Goal: Task Accomplishment & Management: Complete application form

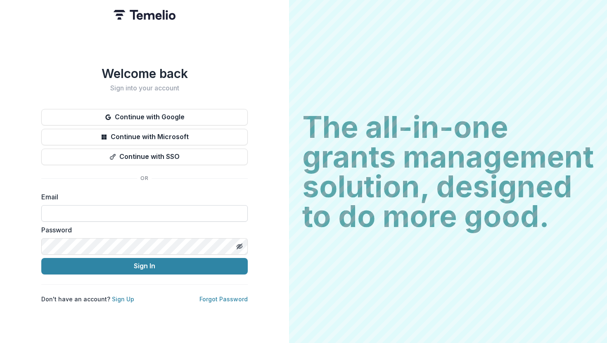
click at [130, 213] on input at bounding box center [144, 213] width 206 height 17
type input "**********"
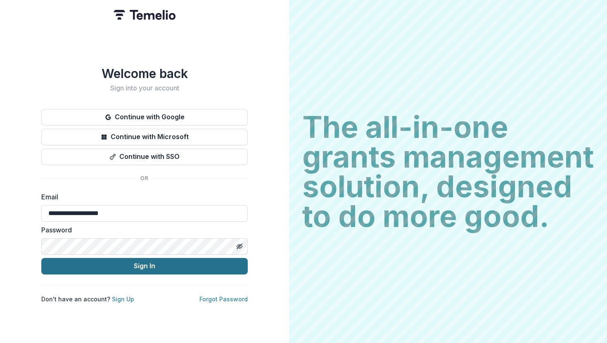
click at [140, 261] on button "Sign In" at bounding box center [144, 266] width 206 height 17
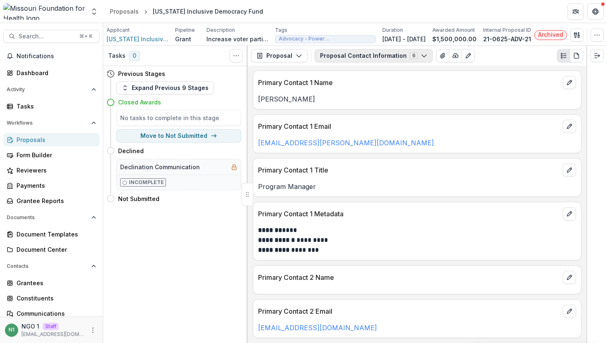
click at [345, 52] on button "Proposal Contact Information 6" at bounding box center [374, 55] width 118 height 13
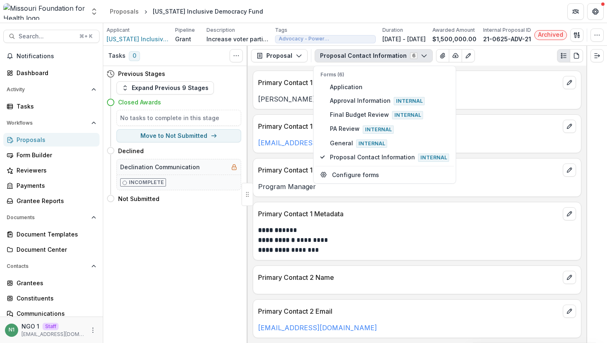
click at [277, 155] on div "**********" at bounding box center [417, 205] width 339 height 278
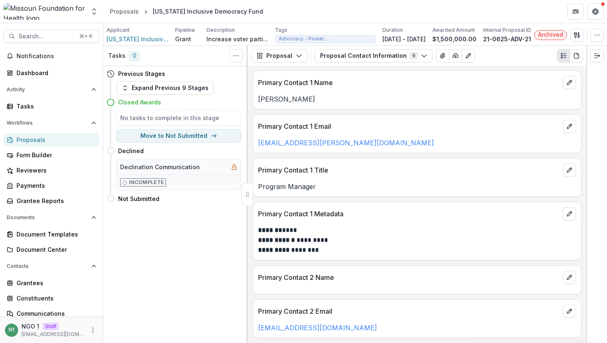
scroll to position [68, 0]
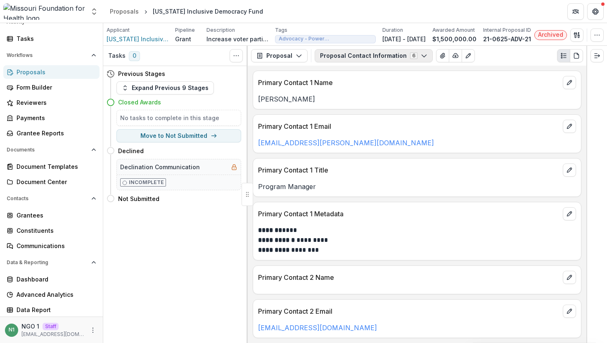
click at [331, 62] on button "Proposal Contact Information 6" at bounding box center [374, 55] width 118 height 13
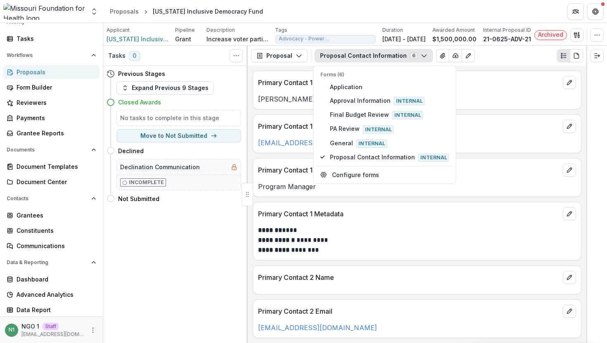
click at [330, 62] on button "Proposal Contact Information 6" at bounding box center [374, 55] width 118 height 13
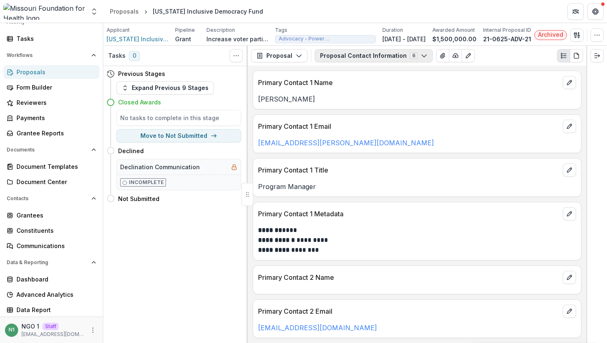
click at [335, 61] on button "Proposal Contact Information 6" at bounding box center [374, 55] width 118 height 13
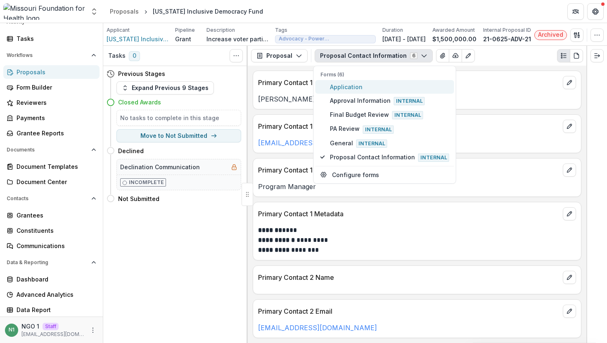
click at [340, 85] on span "Application" at bounding box center [389, 87] width 119 height 9
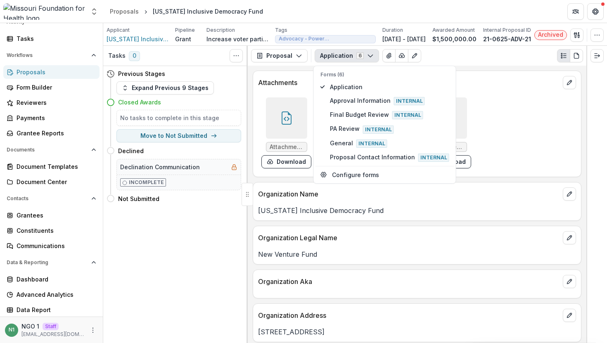
scroll to position [778, 0]
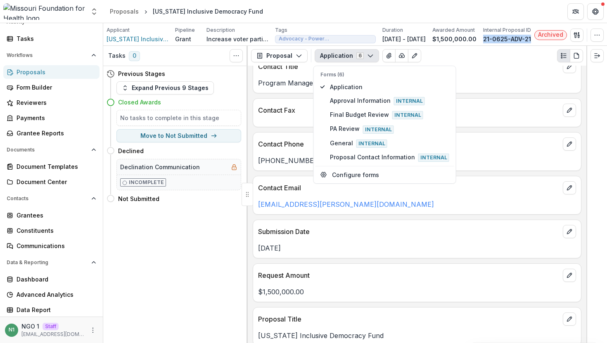
drag, startPoint x: 531, startPoint y: 40, endPoint x: 484, endPoint y: 40, distance: 47.1
click at [484, 40] on div "Applicant Missouri Inclusive Democracy Fund Pipeline Grant Description Increase…" at bounding box center [355, 34] width 497 height 17
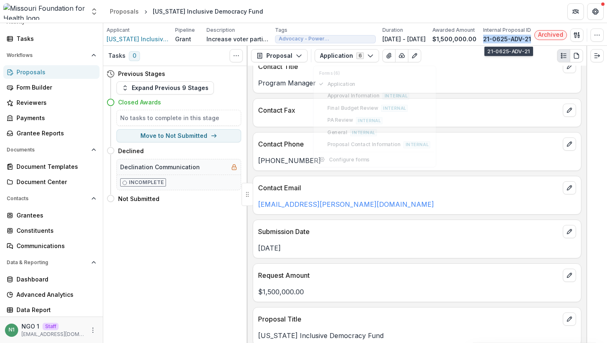
copy p "21-0625-ADV-21"
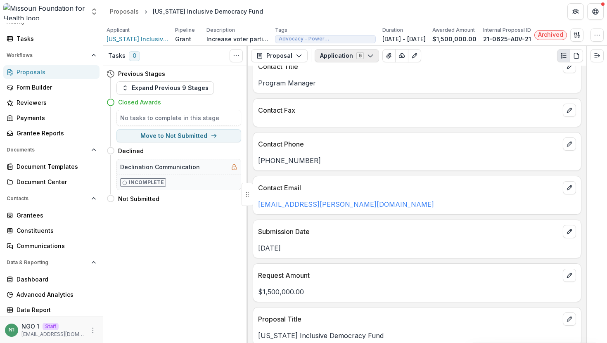
click at [320, 58] on button "Application 6" at bounding box center [347, 55] width 64 height 13
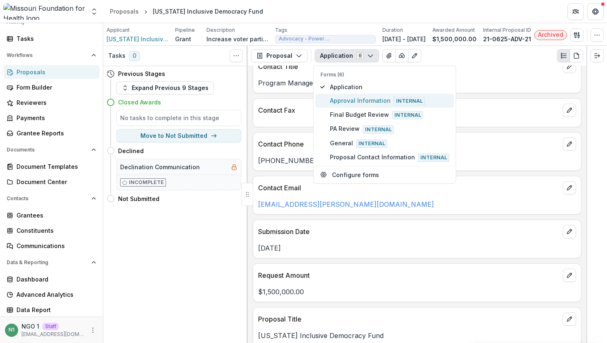
click at [334, 102] on span "Approval Information Internal" at bounding box center [389, 100] width 119 height 9
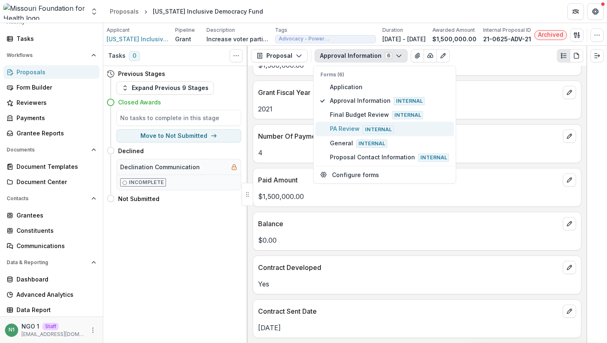
click at [343, 122] on button "PA Review Internal" at bounding box center [385, 129] width 139 height 14
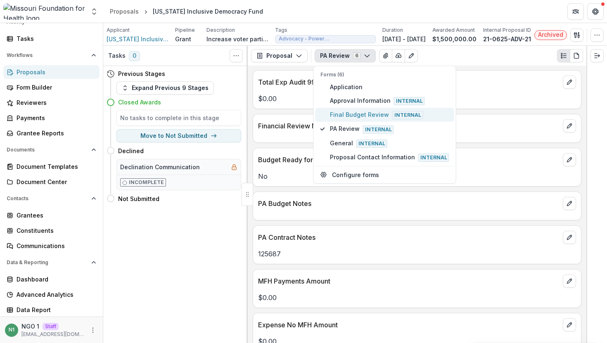
type button "2"
click at [340, 114] on span "Final Budget Review Internal" at bounding box center [389, 114] width 119 height 9
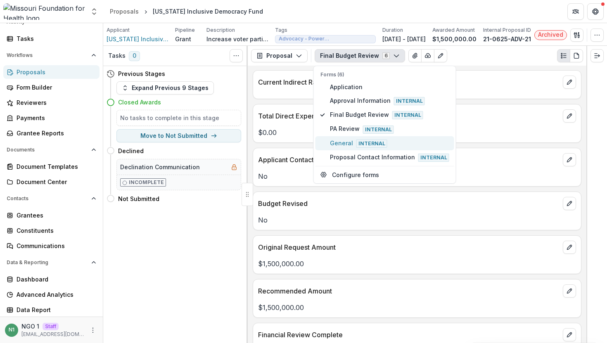
click at [348, 146] on span "General Internal" at bounding box center [389, 143] width 119 height 9
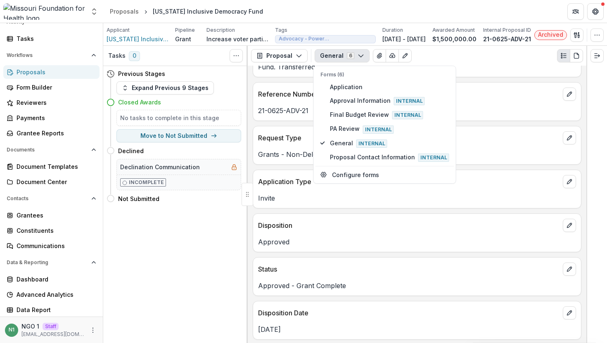
scroll to position [15, 0]
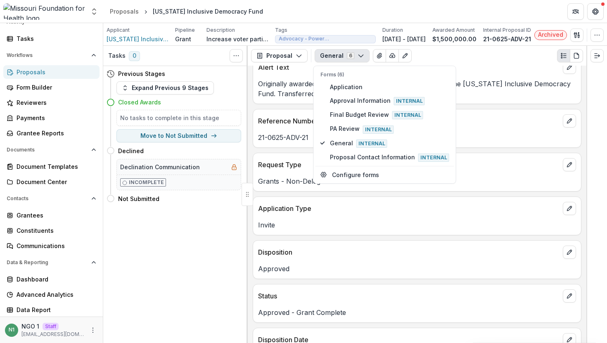
click at [359, 50] on button "General 6" at bounding box center [342, 55] width 55 height 13
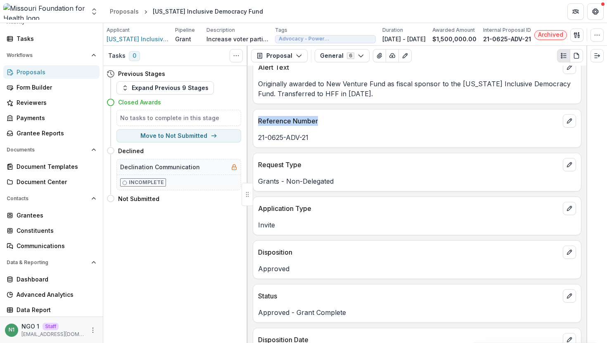
drag, startPoint x: 256, startPoint y: 121, endPoint x: 354, endPoint y: 121, distance: 98.3
click at [353, 121] on div "Reference Number" at bounding box center [417, 118] width 328 height 18
click at [354, 121] on p "Reference Number" at bounding box center [408, 121] width 301 height 10
click at [349, 53] on button "General 6" at bounding box center [342, 55] width 55 height 13
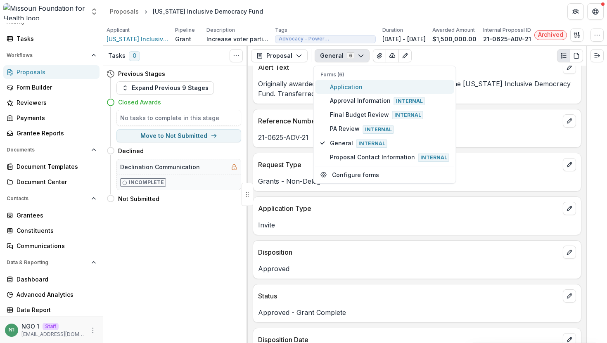
click at [348, 87] on span "Application" at bounding box center [389, 87] width 119 height 9
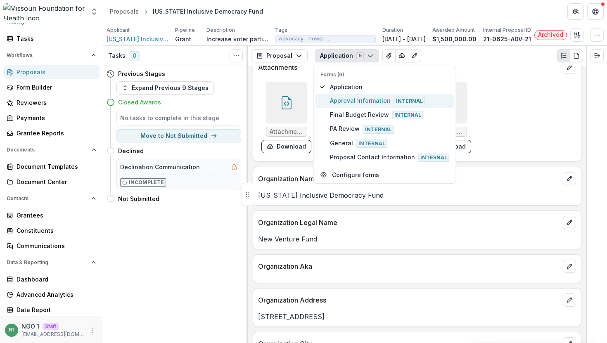
click at [353, 98] on span "Approval Information Internal" at bounding box center [389, 100] width 119 height 9
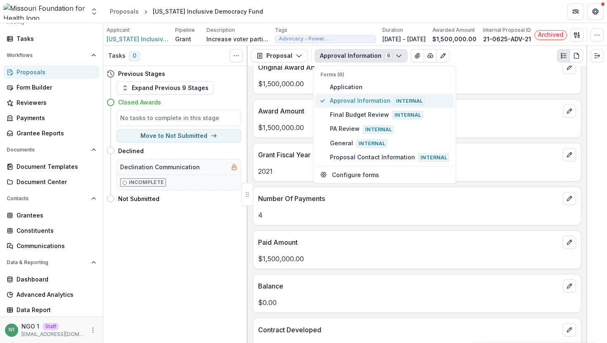
type button "1"
click at [316, 108] on button "Final Budget Review Internal" at bounding box center [385, 115] width 139 height 14
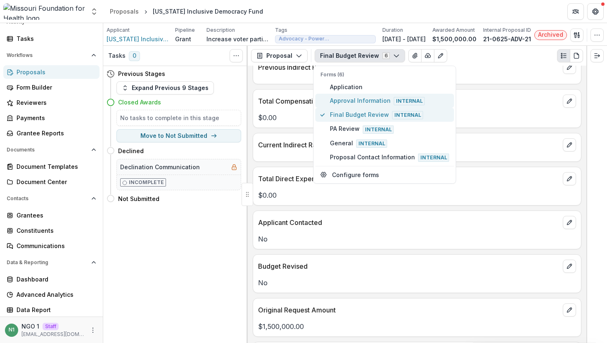
click at [316, 108] on button "Final Budget Review Internal" at bounding box center [385, 115] width 139 height 14
click at [353, 98] on span "Approval Information Internal" at bounding box center [389, 100] width 119 height 9
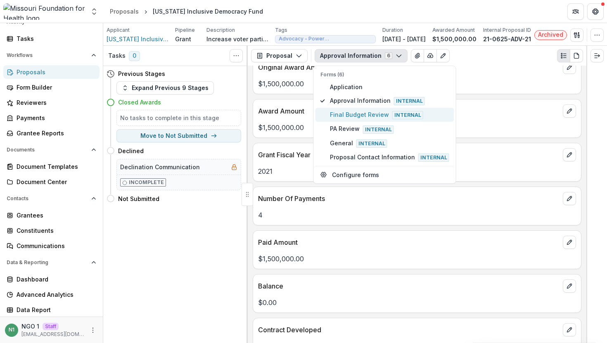
click at [353, 119] on button "Final Budget Review Internal" at bounding box center [385, 115] width 139 height 14
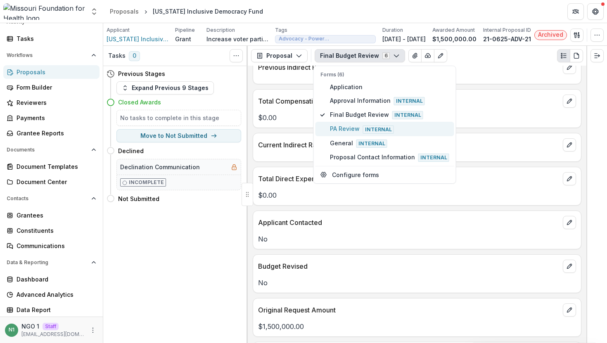
click at [374, 124] on span "PA Review Internal" at bounding box center [389, 128] width 119 height 9
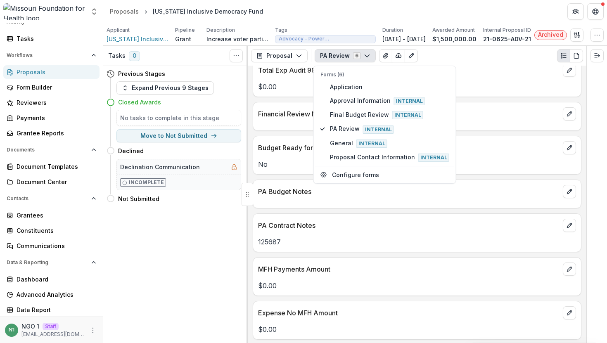
scroll to position [117, 0]
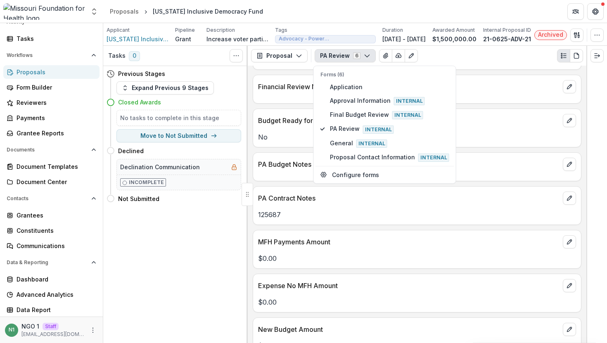
click at [329, 232] on div "MFH Payments Amount" at bounding box center [417, 239] width 328 height 18
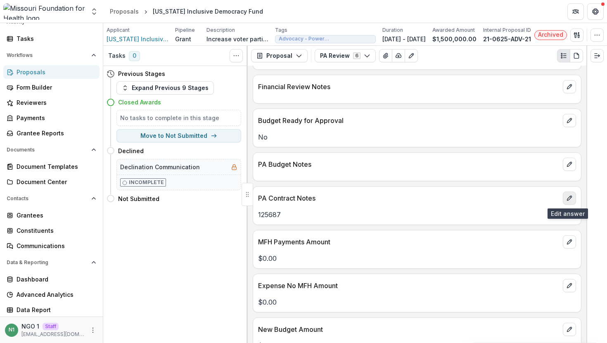
click at [565, 202] on button "edit" at bounding box center [569, 198] width 13 height 13
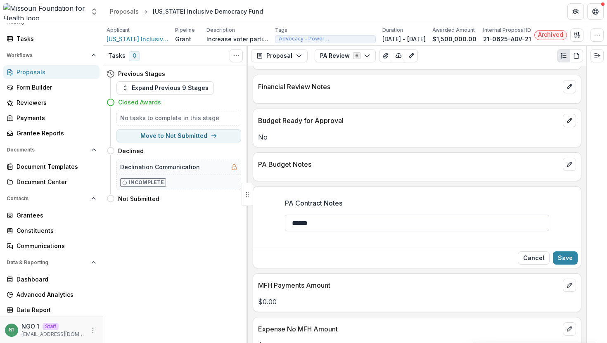
click at [472, 224] on input "******" at bounding box center [417, 223] width 264 height 17
click at [533, 258] on button "Cancel" at bounding box center [534, 257] width 32 height 13
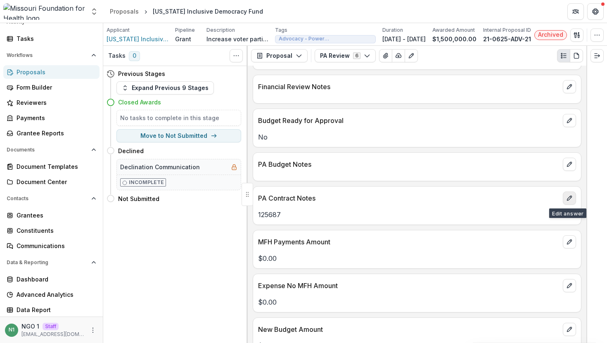
click at [563, 198] on button "edit" at bounding box center [569, 198] width 13 height 13
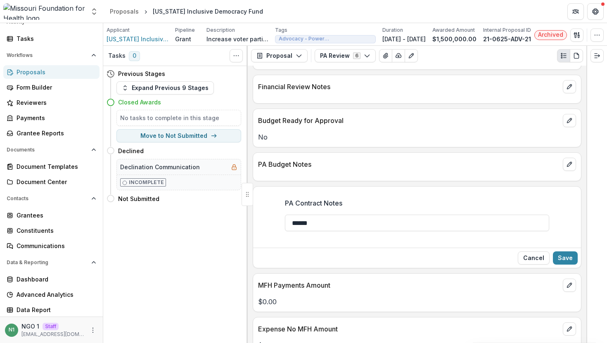
click at [496, 214] on div at bounding box center [417, 212] width 264 height 3
click at [486, 222] on input "******" at bounding box center [417, 223] width 264 height 17
type input "******"
click at [524, 259] on button "Cancel" at bounding box center [534, 257] width 32 height 13
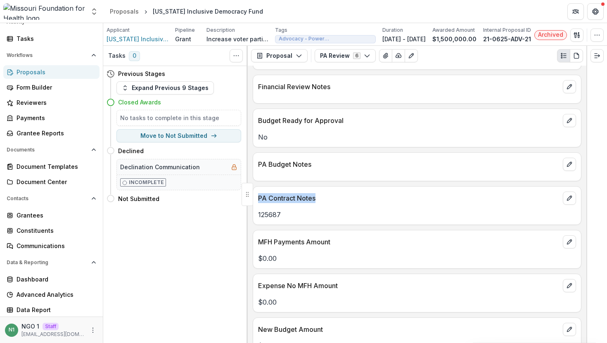
drag, startPoint x: 326, startPoint y: 200, endPoint x: 259, endPoint y: 199, distance: 67.3
click at [259, 199] on p "PA Contract Notes" at bounding box center [408, 198] width 301 height 10
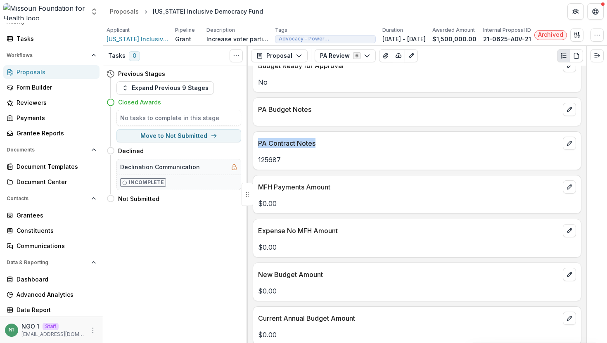
scroll to position [187, 0]
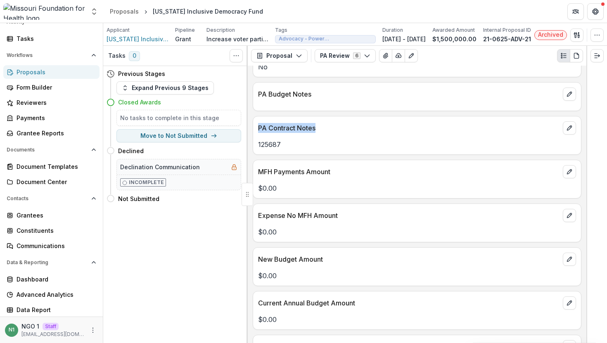
click at [291, 178] on div "MFH Payments Amount" at bounding box center [417, 169] width 328 height 18
click at [326, 51] on button "PA Review 6" at bounding box center [345, 55] width 61 height 13
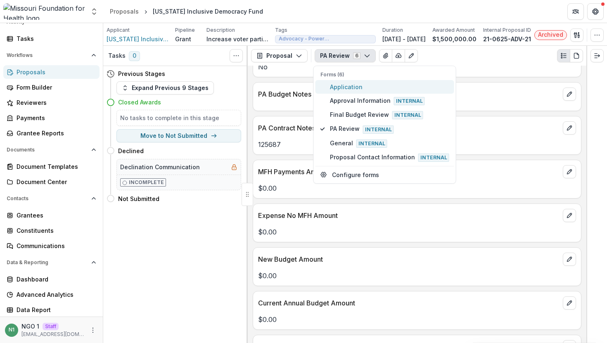
click at [329, 82] on button "Application" at bounding box center [385, 87] width 139 height 14
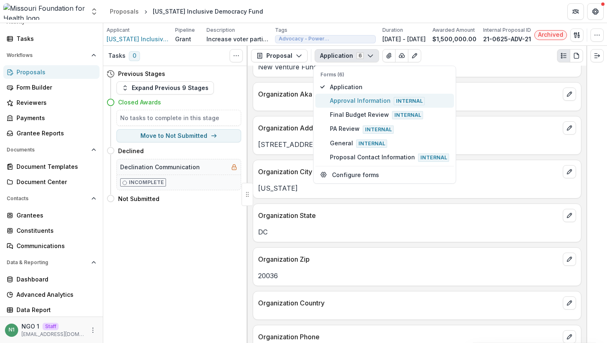
click at [361, 99] on span "Approval Information Internal" at bounding box center [389, 100] width 119 height 9
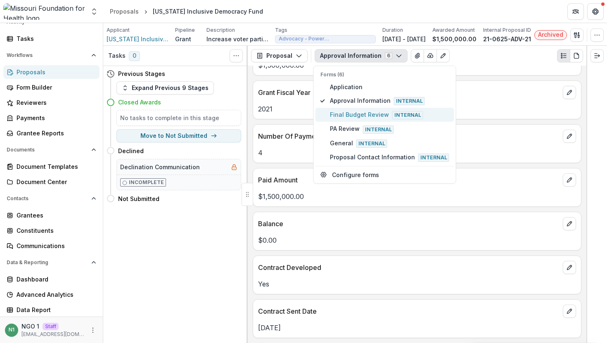
click at [341, 115] on span "Final Budget Review Internal" at bounding box center [389, 114] width 119 height 9
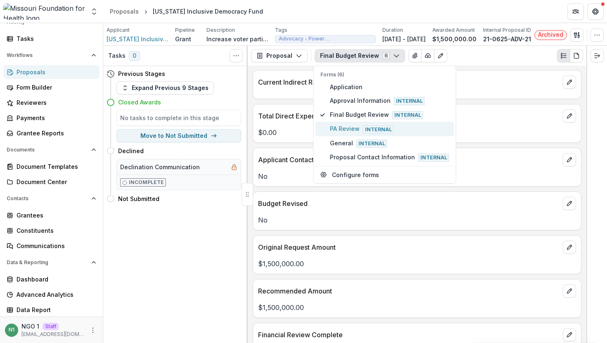
click at [361, 129] on span "PA Review Internal" at bounding box center [389, 128] width 119 height 9
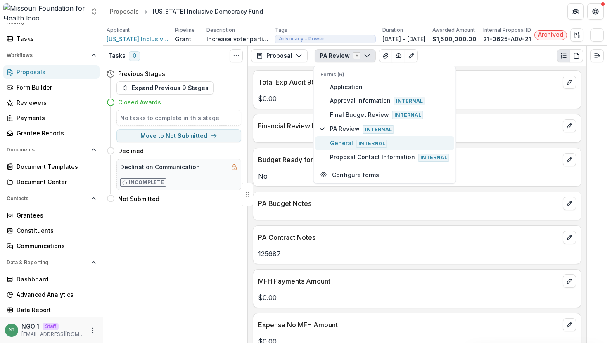
click at [363, 142] on span "Internal" at bounding box center [371, 144] width 31 height 8
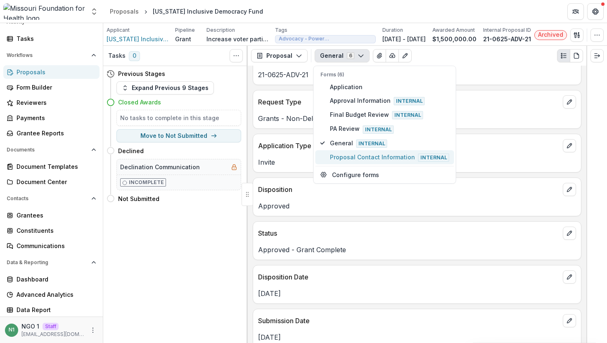
click at [379, 153] on span "Proposal Contact Information Internal" at bounding box center [389, 157] width 119 height 9
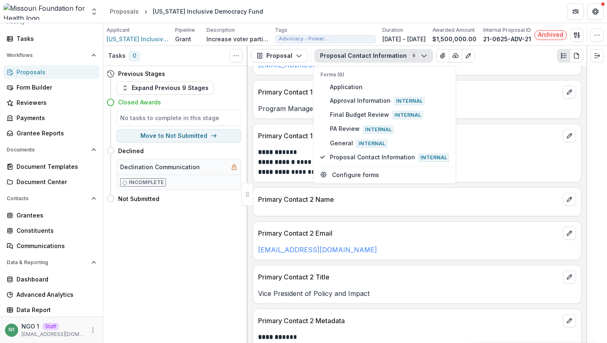
click at [266, 171] on strong "*********" at bounding box center [274, 172] width 33 height 6
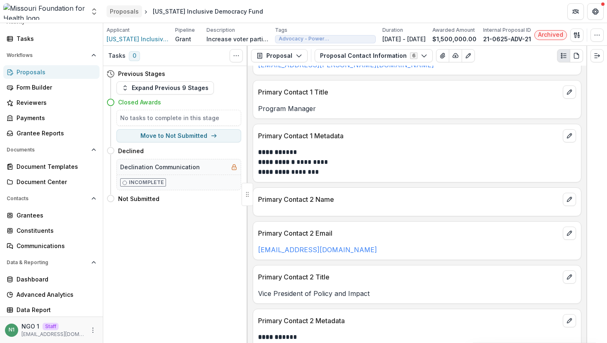
click at [123, 12] on div "Proposals" at bounding box center [124, 11] width 29 height 9
click at [345, 57] on button "Proposal Contact Information 6" at bounding box center [374, 55] width 118 height 13
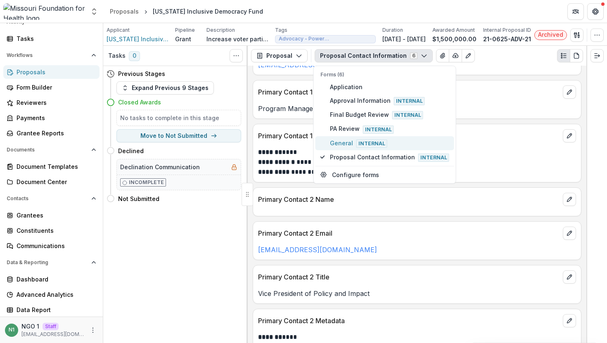
click at [345, 140] on span "General Internal" at bounding box center [389, 143] width 119 height 9
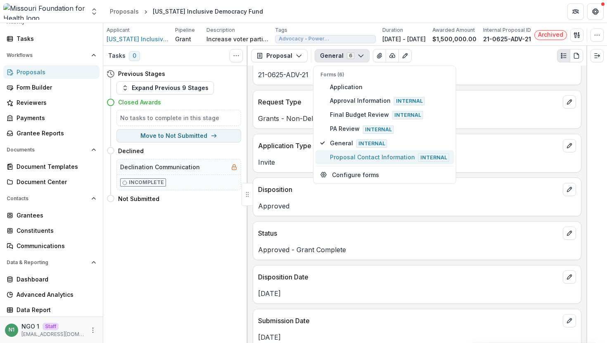
click at [338, 157] on span "Proposal Contact Information Internal" at bounding box center [389, 157] width 119 height 9
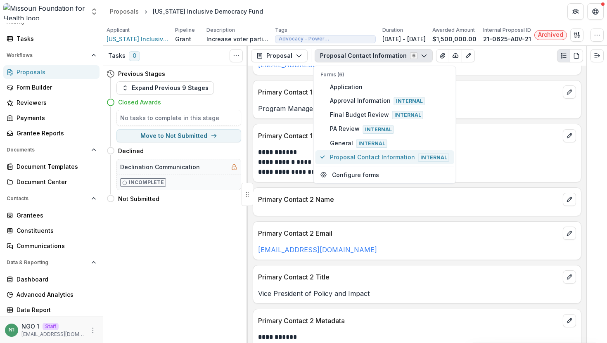
type button "5"
click at [298, 146] on div "**********" at bounding box center [417, 159] width 328 height 35
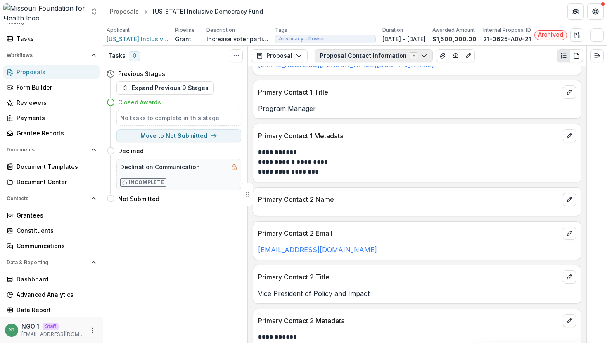
click at [351, 55] on button "Proposal Contact Information 6" at bounding box center [374, 55] width 118 height 13
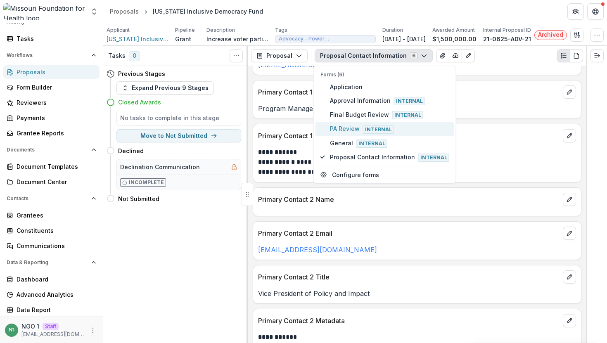
click at [326, 129] on button "PA Review Internal" at bounding box center [385, 129] width 139 height 14
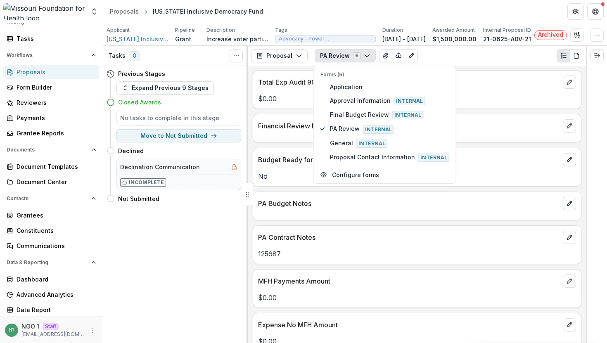
click at [287, 138] on div "Financial Review Notes" at bounding box center [417, 128] width 329 height 29
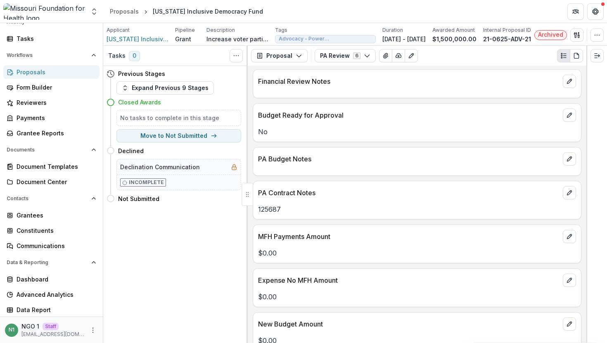
scroll to position [130, 0]
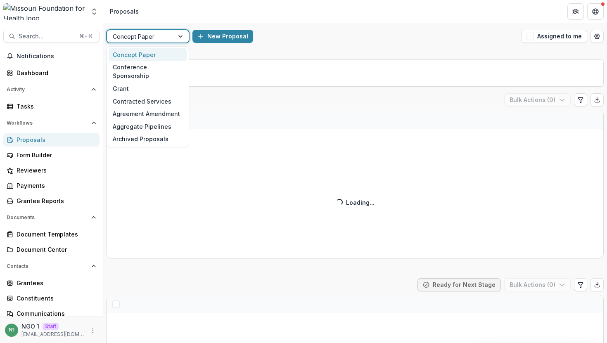
click at [137, 39] on div at bounding box center [140, 36] width 55 height 10
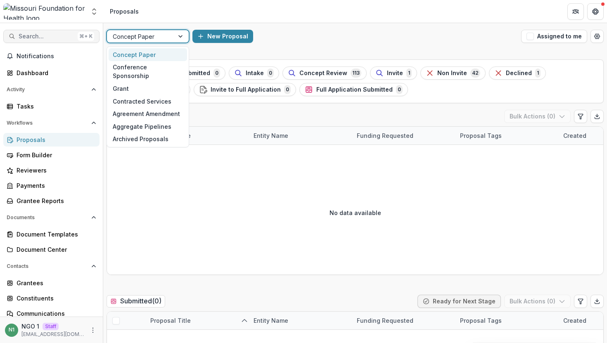
click at [39, 40] on button "Search... ⌘ + K" at bounding box center [51, 36] width 96 height 13
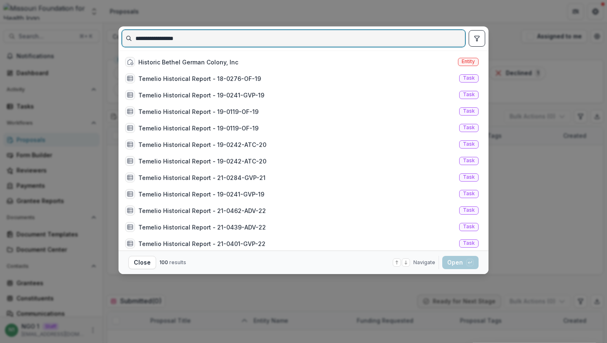
paste input
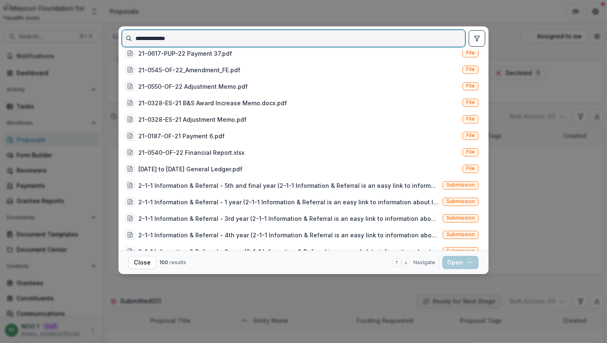
scroll to position [555, 0]
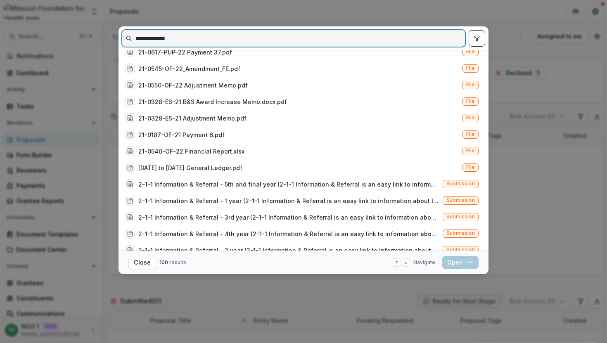
type input "**********"
